Goal: Task Accomplishment & Management: Manage account settings

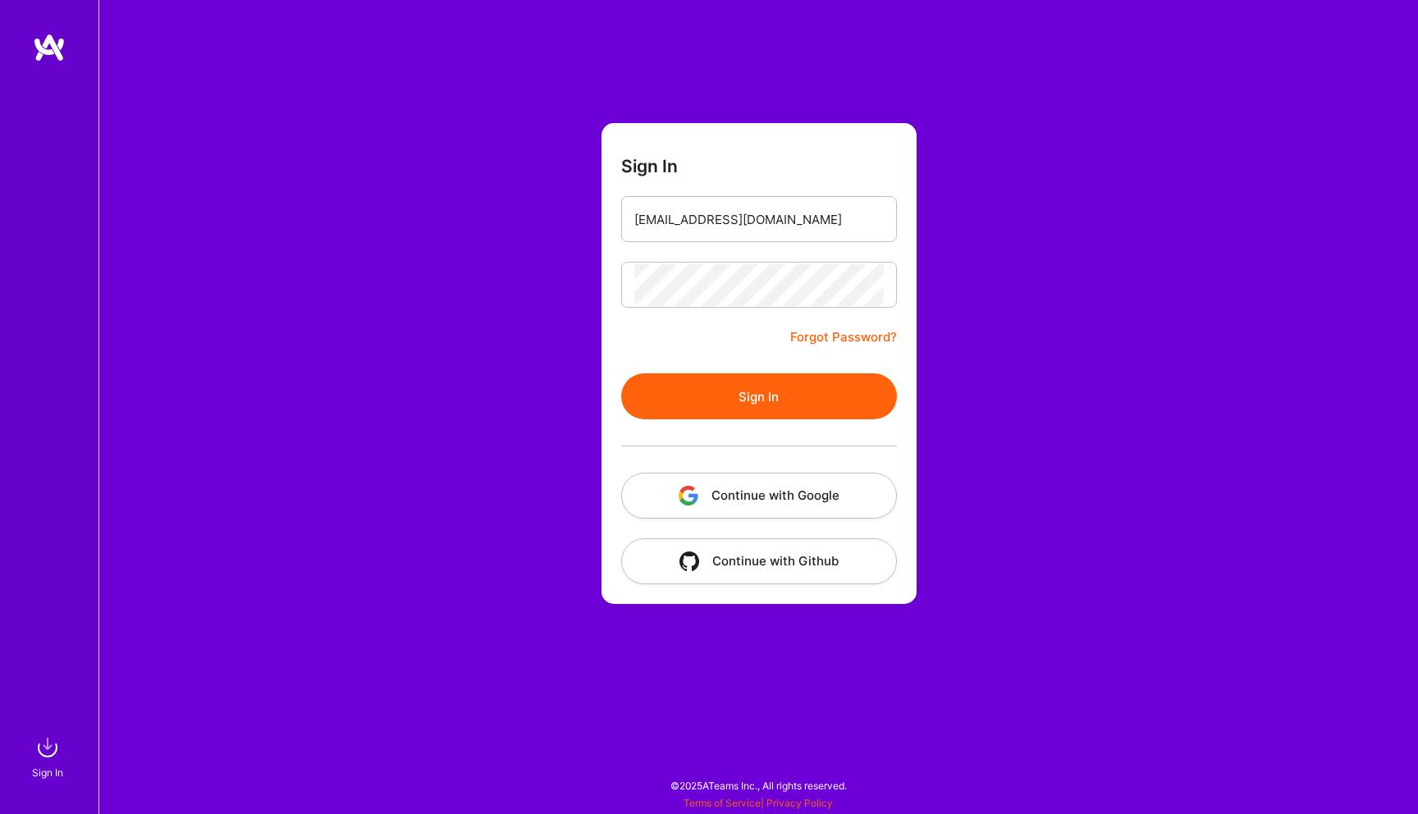
click at [833, 404] on button "Sign In" at bounding box center [759, 396] width 276 height 46
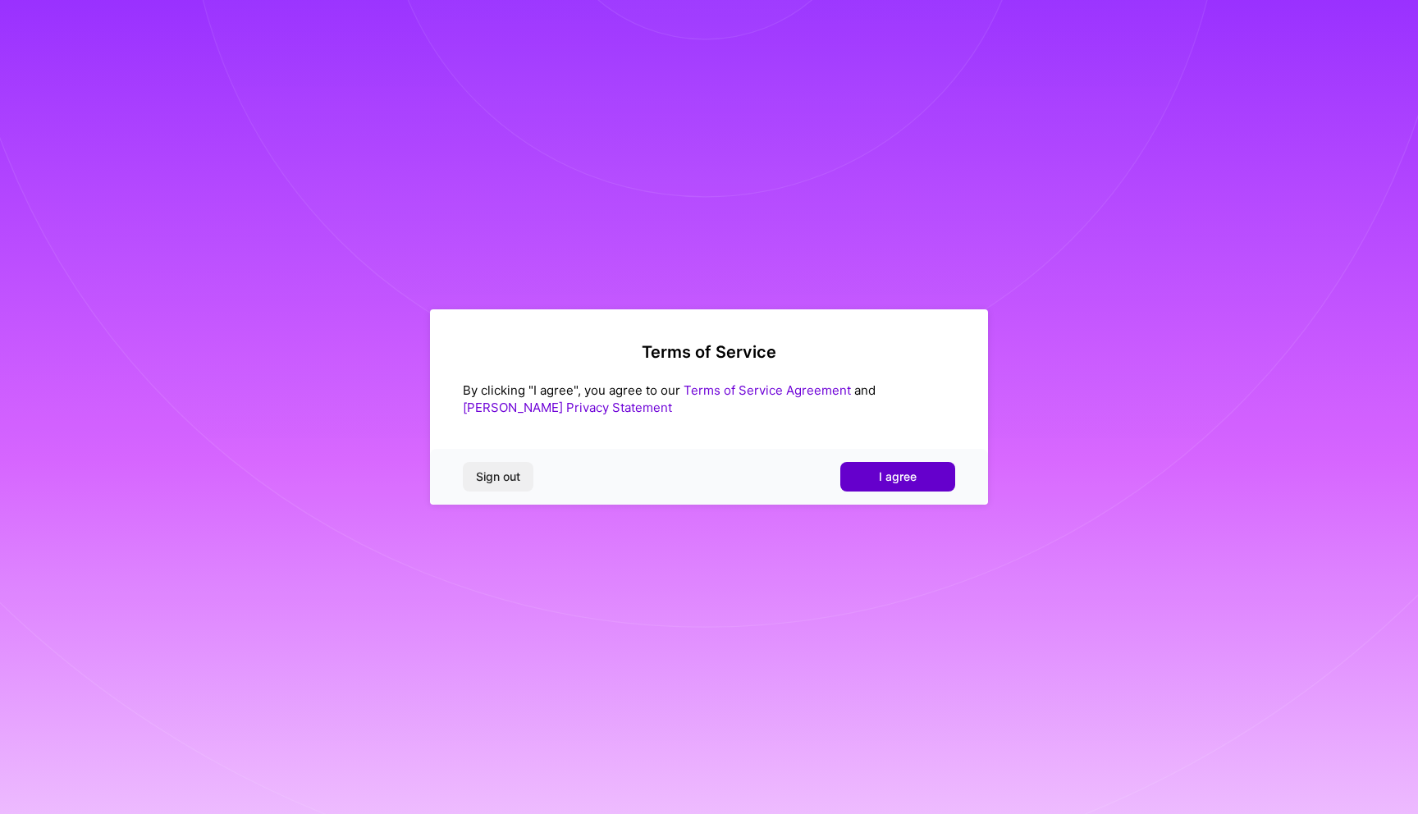
click at [927, 474] on button "I agree" at bounding box center [897, 477] width 115 height 30
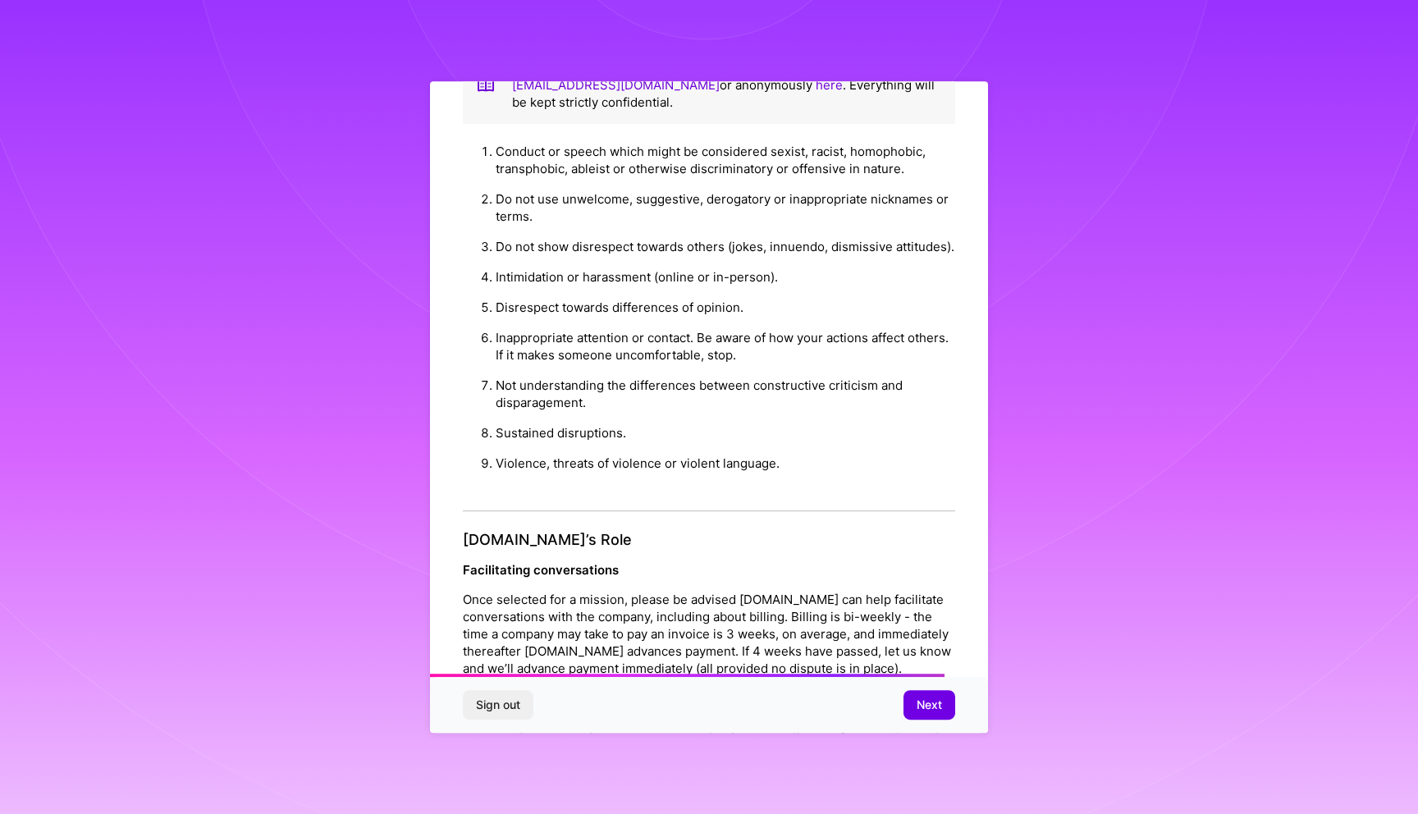
scroll to position [1591, 0]
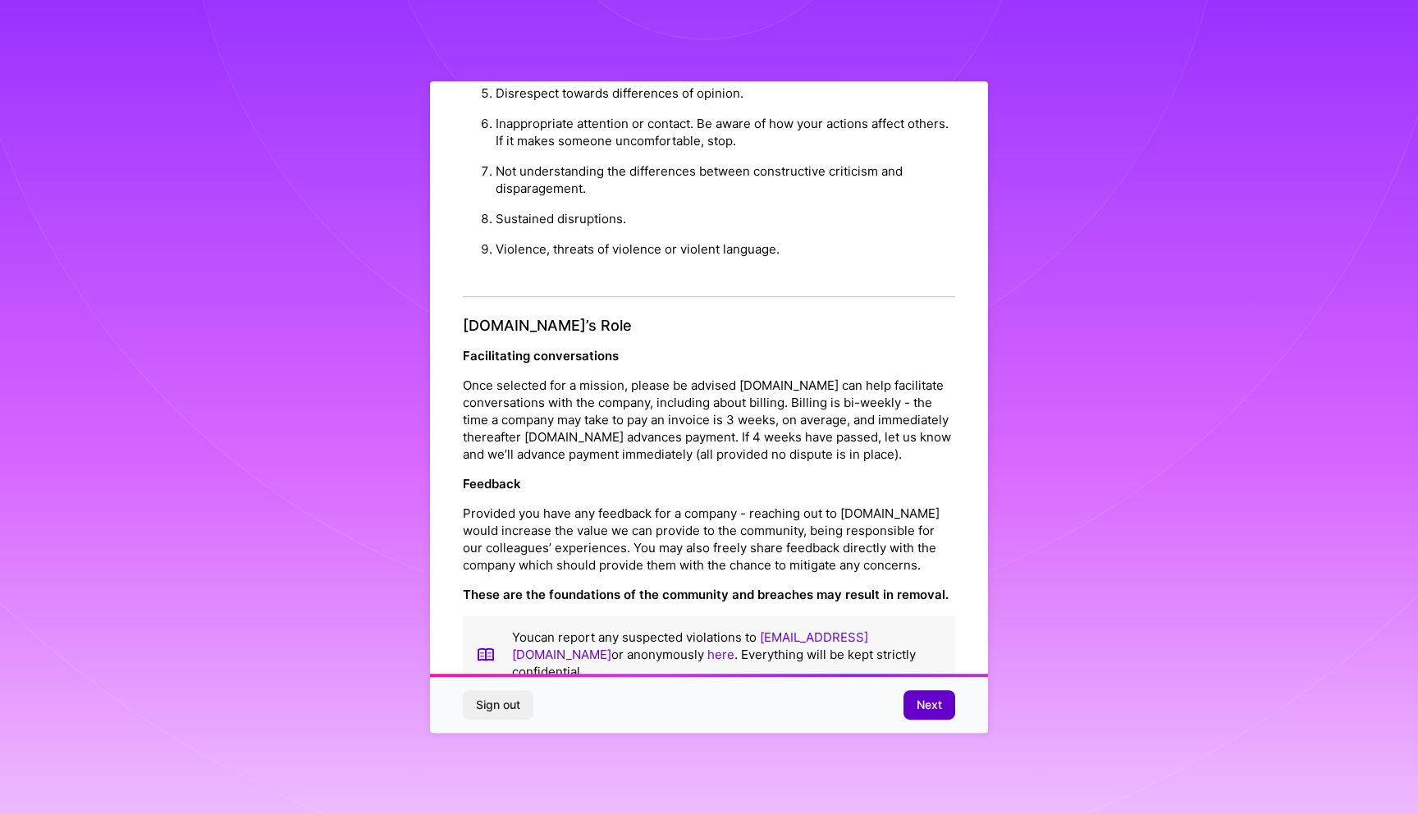
click at [940, 705] on span "Next" at bounding box center [928, 704] width 25 height 16
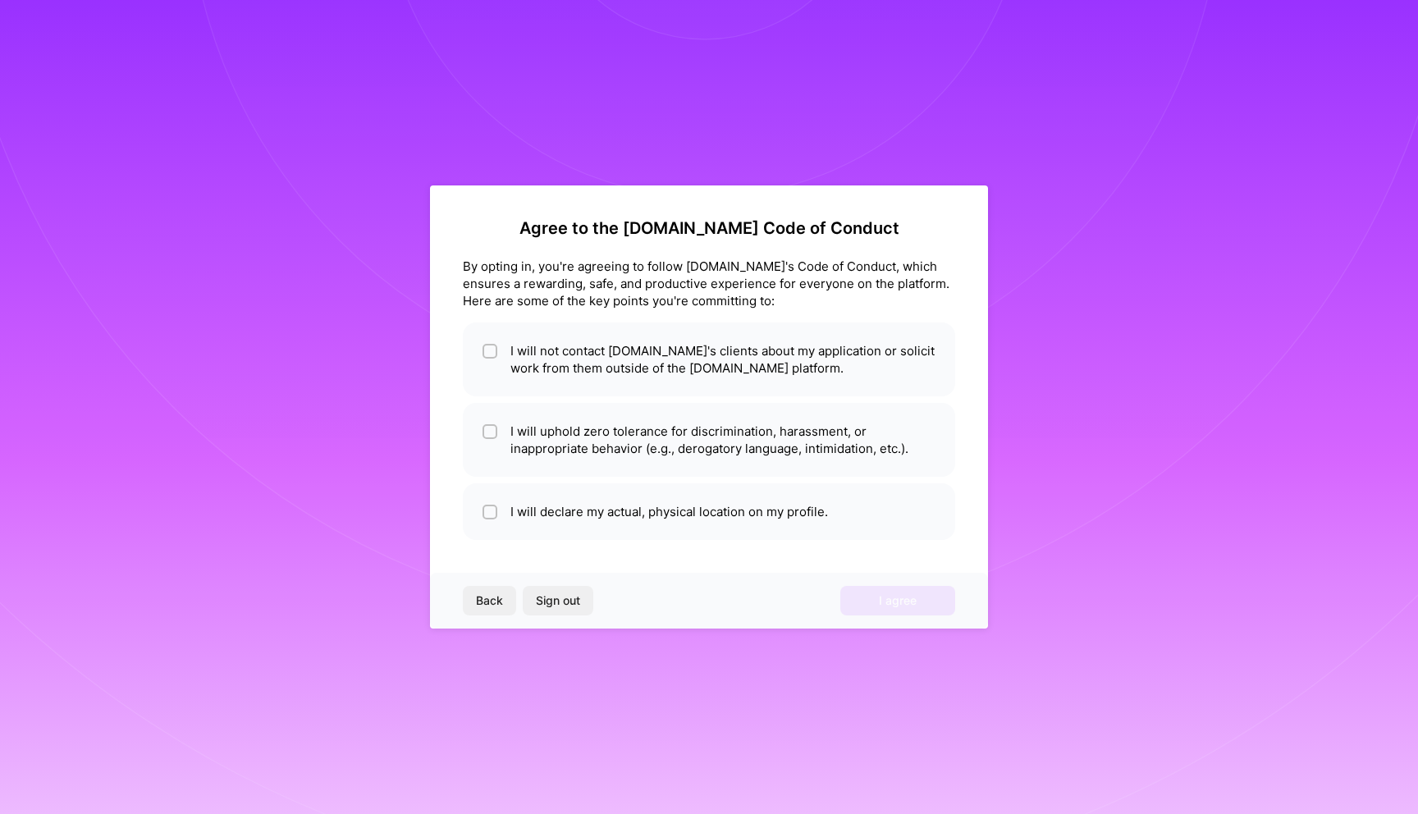
scroll to position [0, 0]
click at [489, 429] on input "checkbox" at bounding box center [491, 432] width 11 height 11
checkbox input "true"
click at [495, 516] on input "checkbox" at bounding box center [491, 512] width 11 height 11
checkbox input "true"
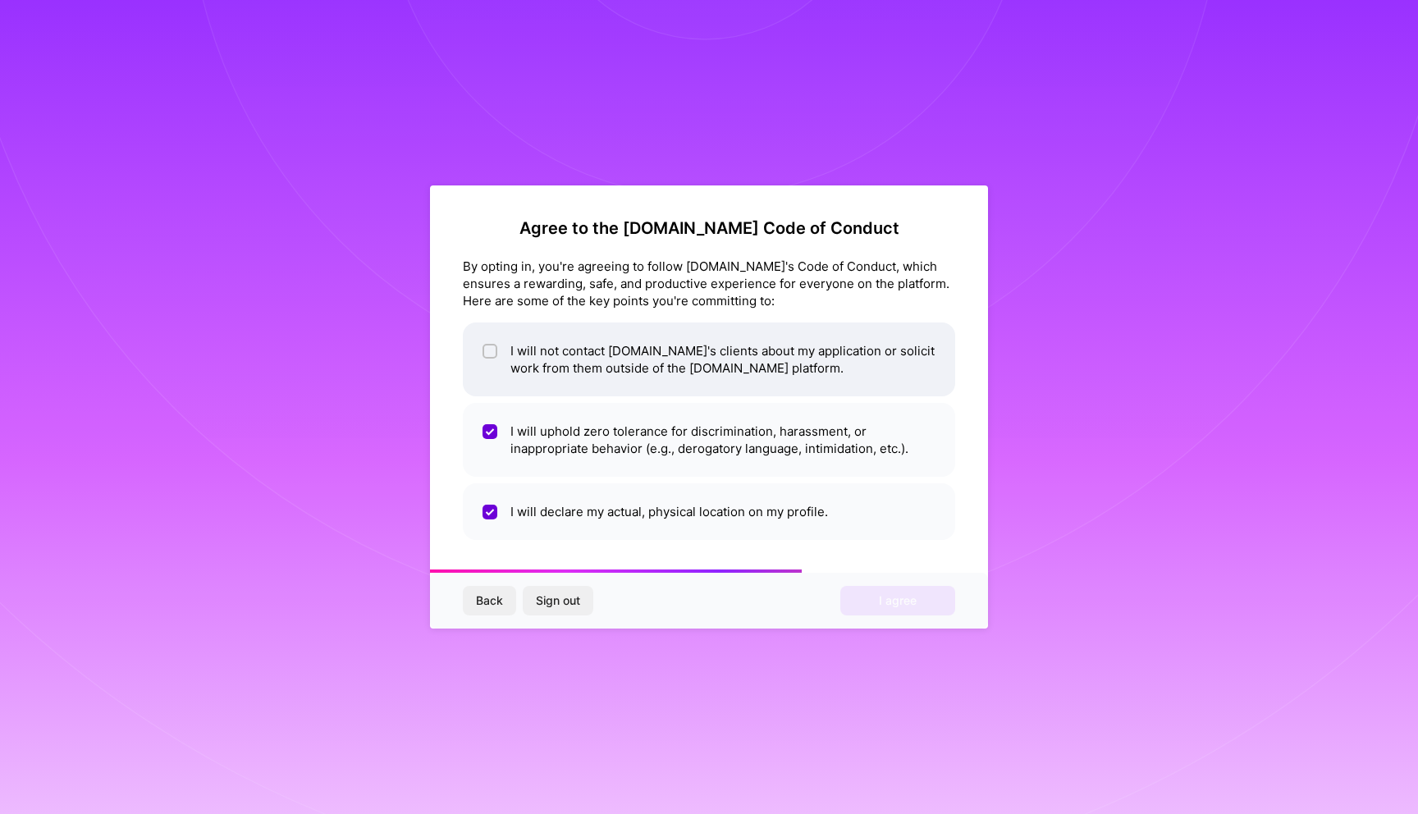
click at [486, 350] on input "checkbox" at bounding box center [491, 351] width 11 height 11
checkbox input "true"
click at [569, 609] on button "Sign out" at bounding box center [558, 601] width 71 height 30
